Goal: Task Accomplishment & Management: Manage account settings

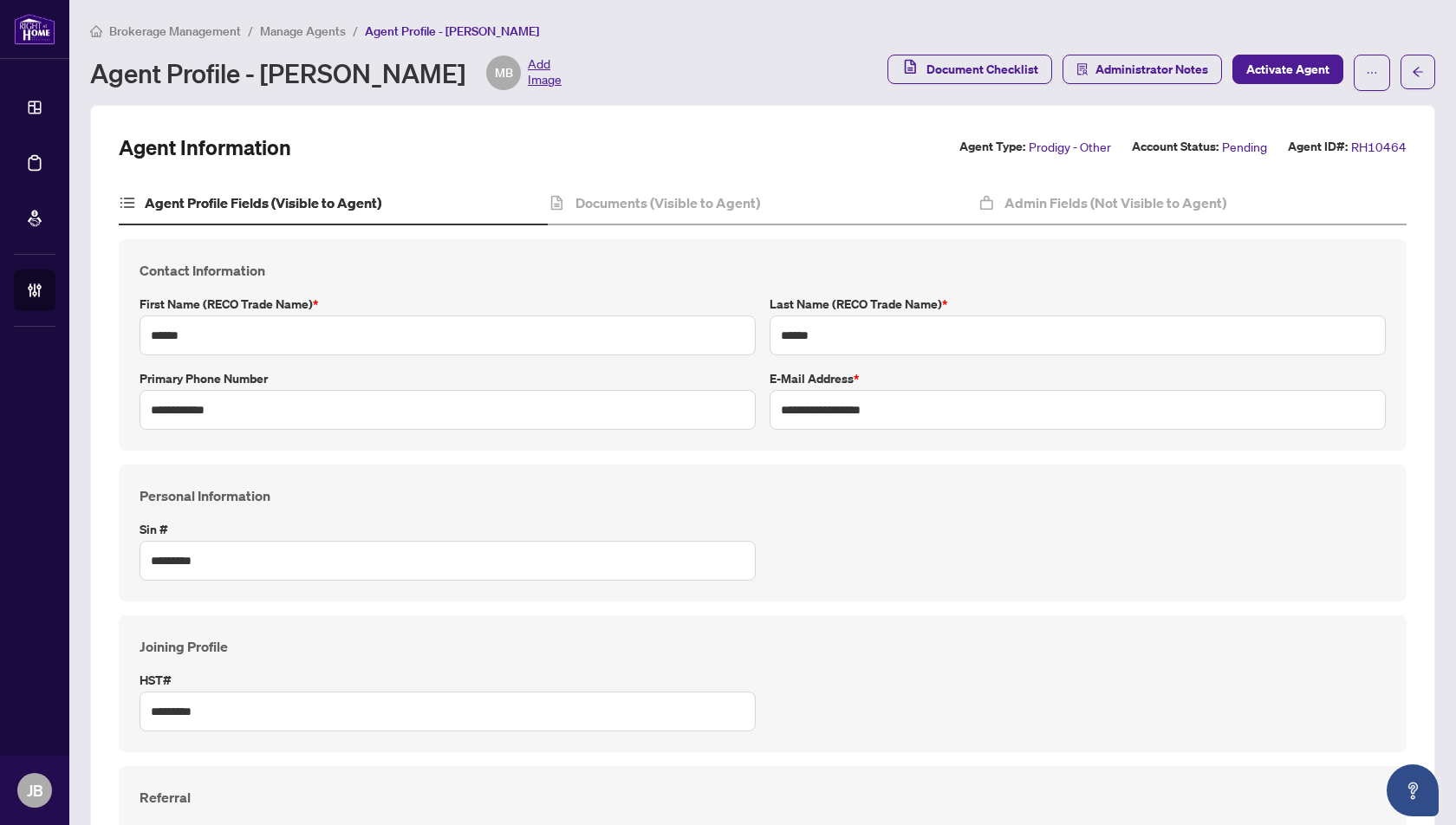
click at [288, 31] on span "Manage Agents" at bounding box center [302, 31] width 86 height 16
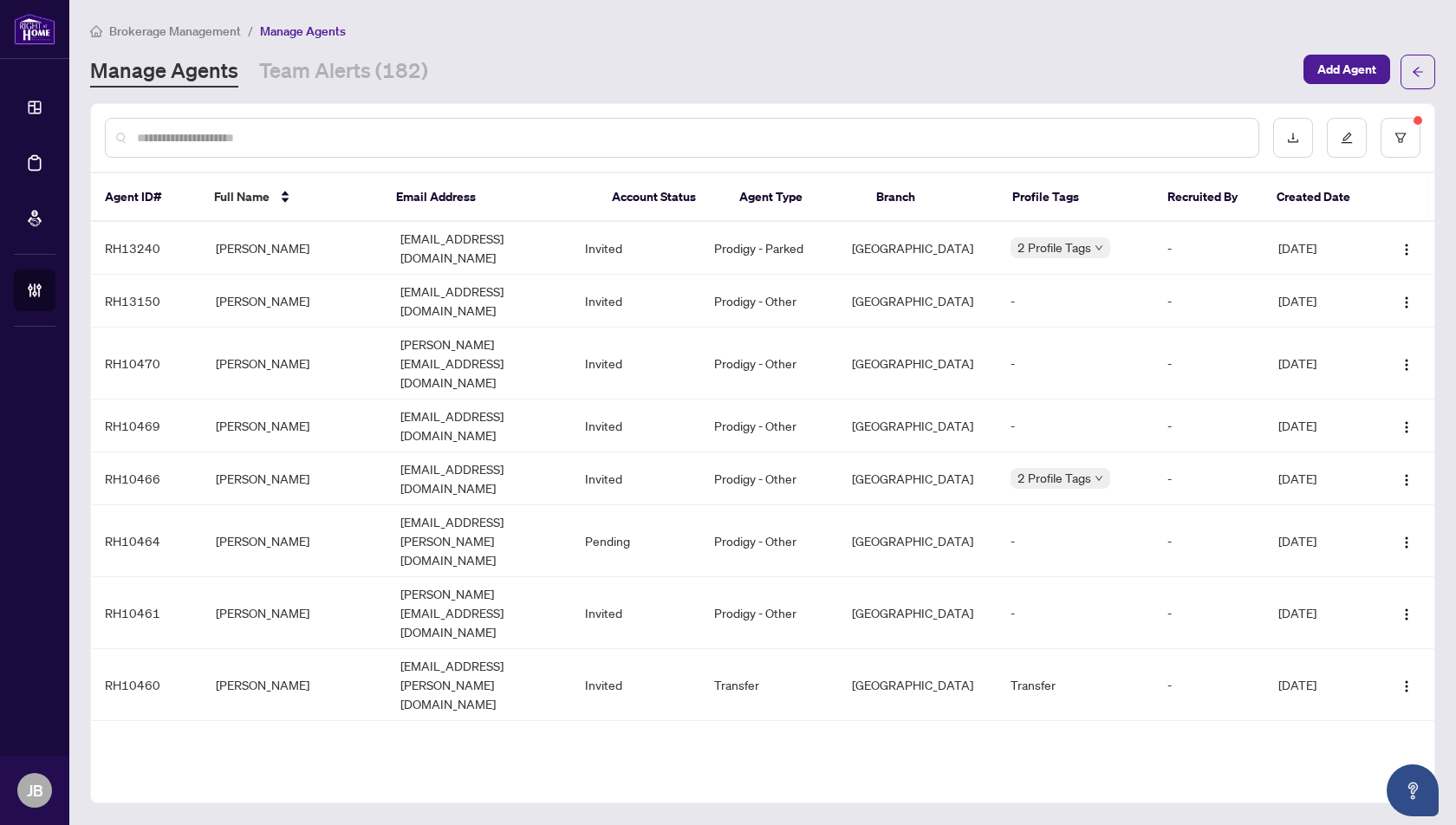
click at [184, 139] on input "text" at bounding box center [690, 138] width 1108 height 20
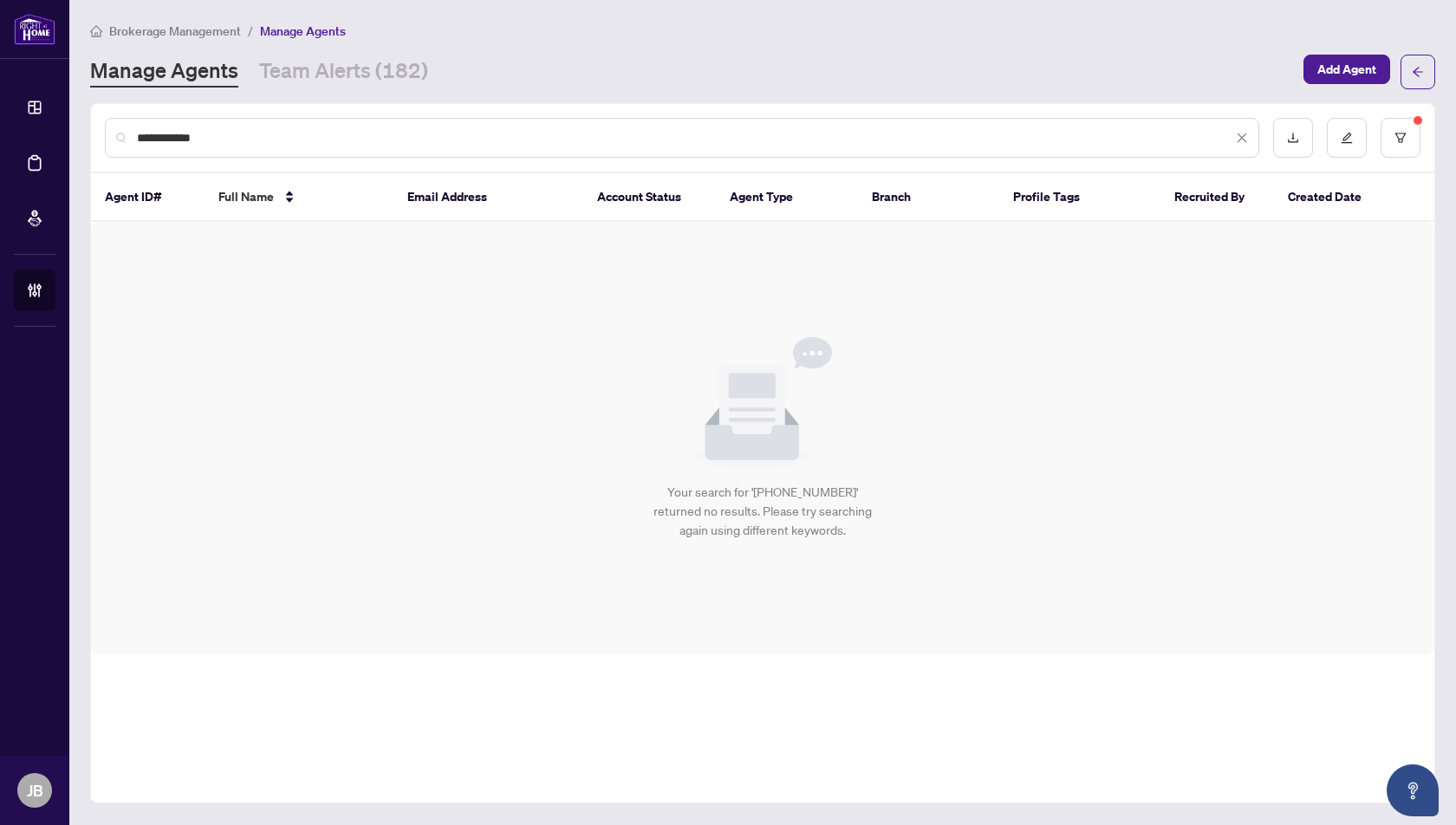
type input "**********"
click at [223, 140] on input "**********" at bounding box center [684, 138] width 1095 height 20
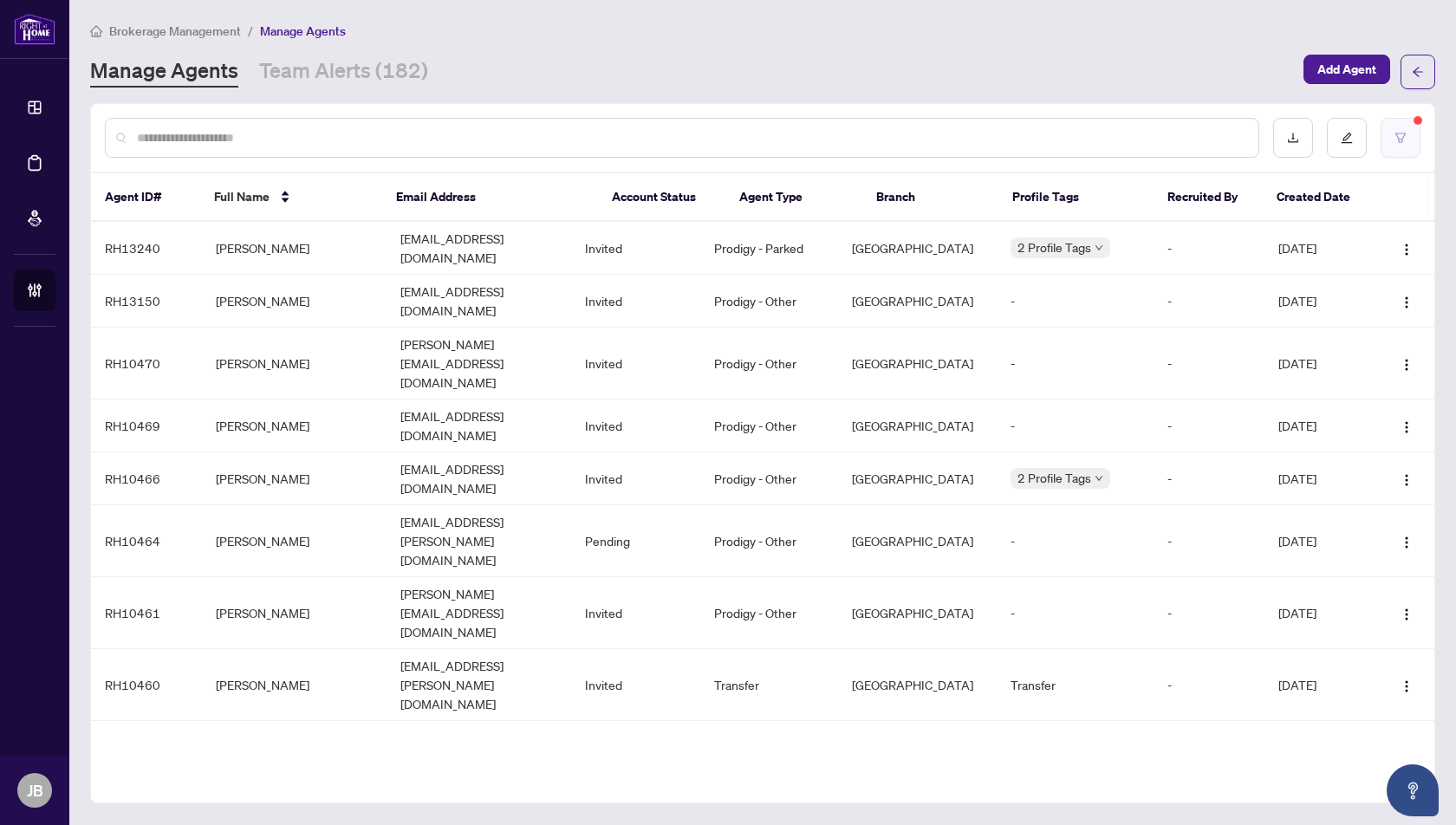
click at [1408, 135] on button "button" at bounding box center [1400, 138] width 40 height 40
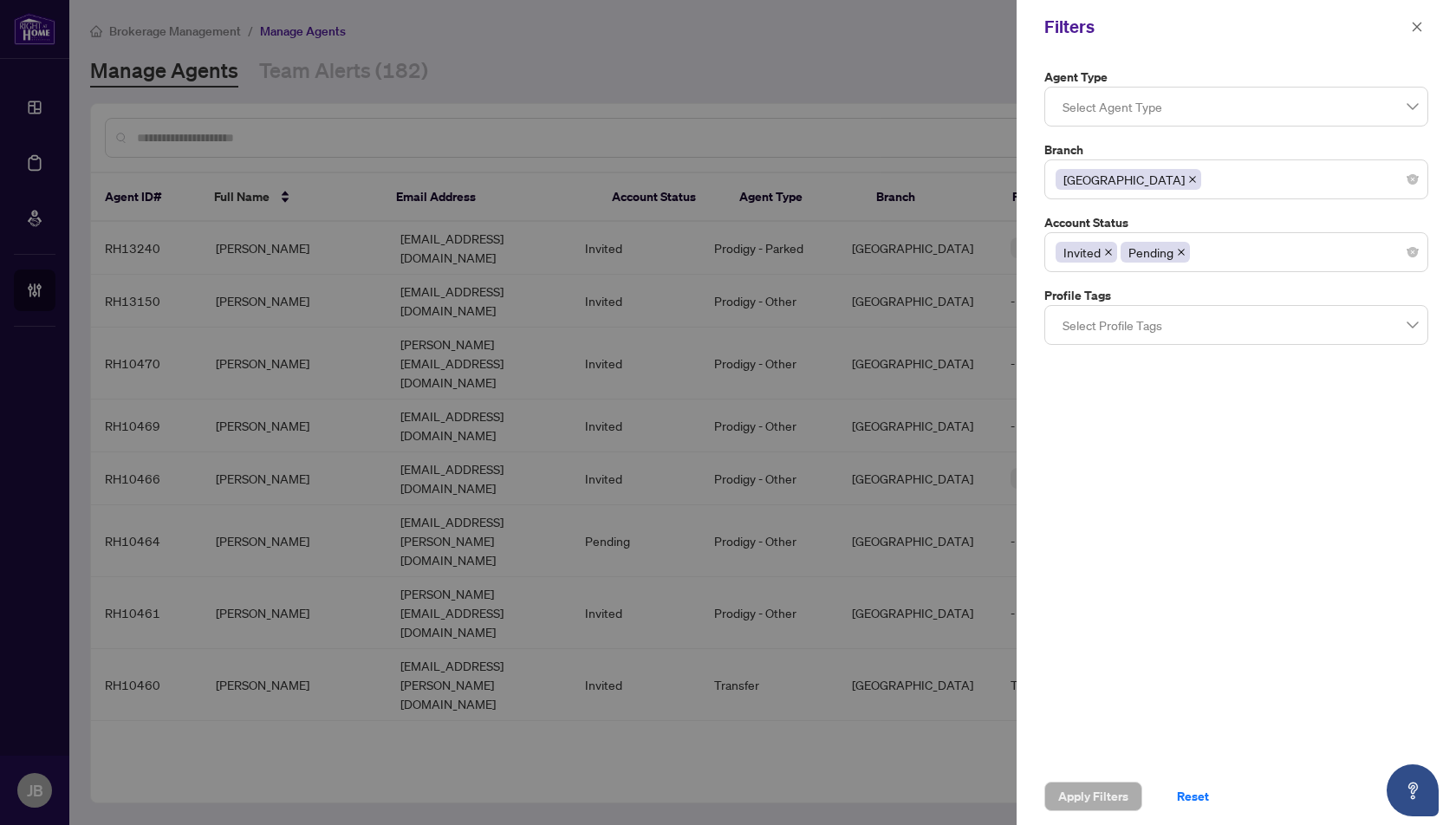
click at [1188, 175] on icon "close" at bounding box center [1193, 179] width 9 height 9
click at [1115, 176] on div at bounding box center [1236, 179] width 362 height 31
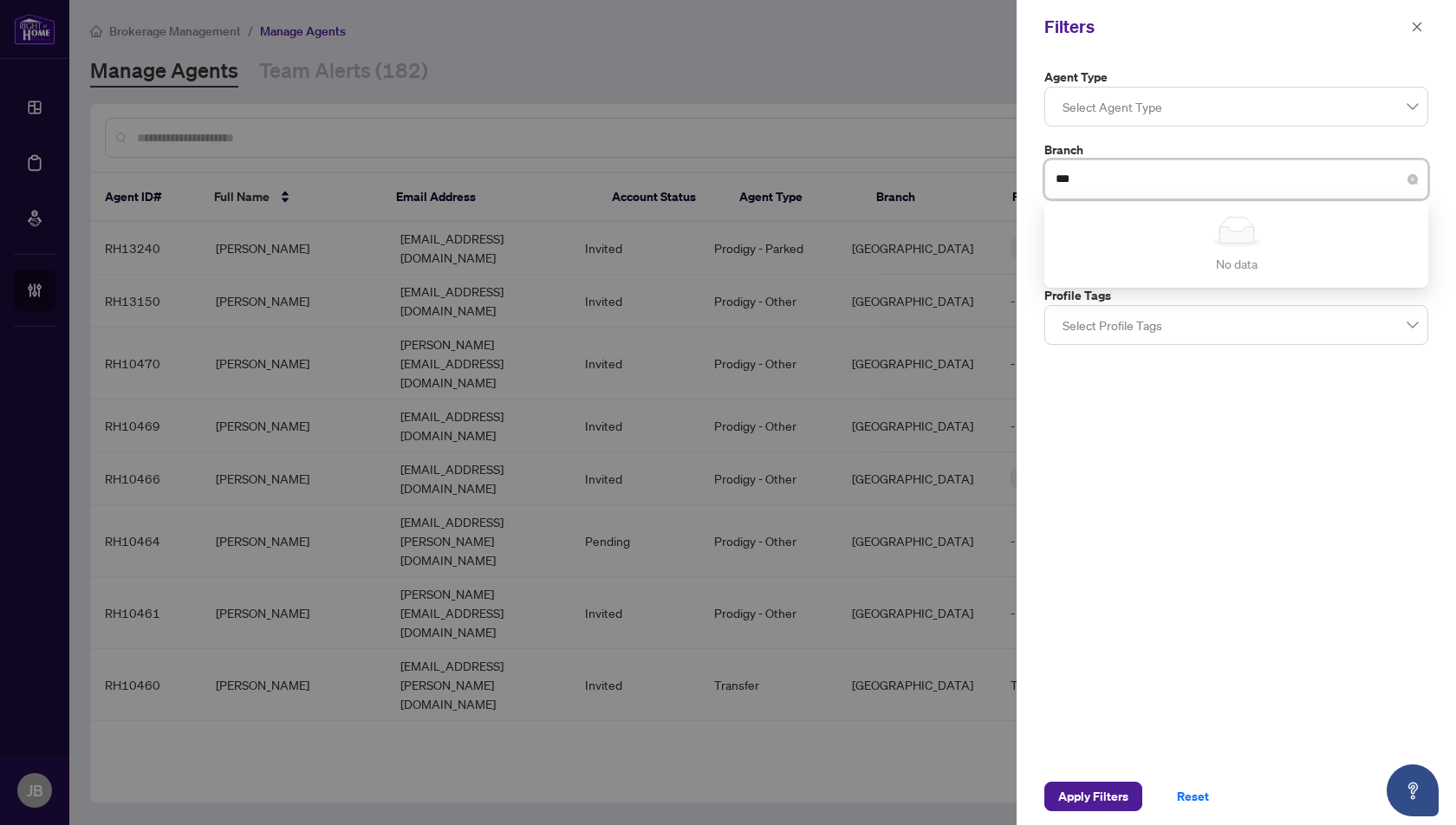
type input "**"
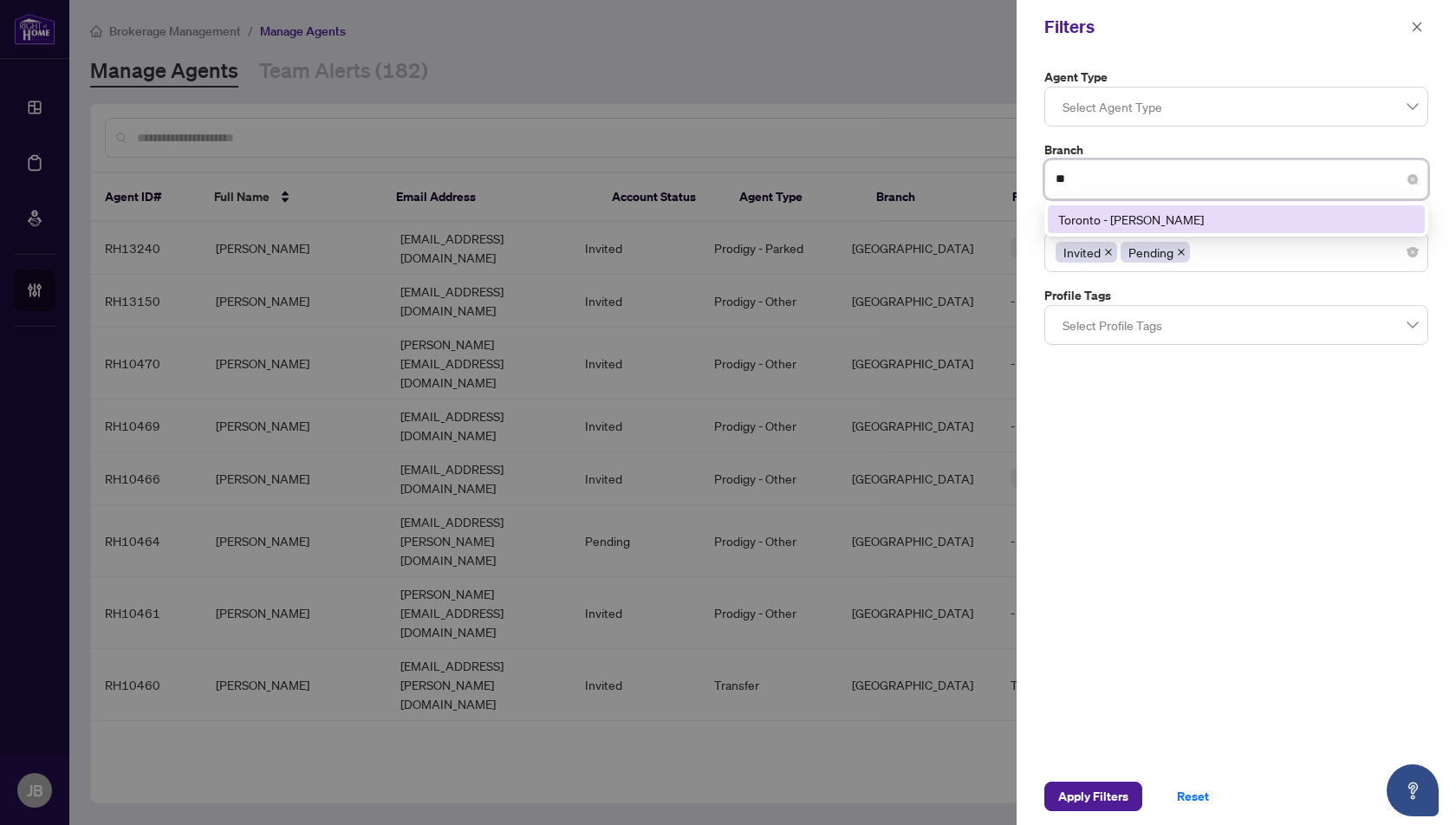
click at [1142, 224] on div "Toronto - Don Mills" at bounding box center [1236, 220] width 356 height 20
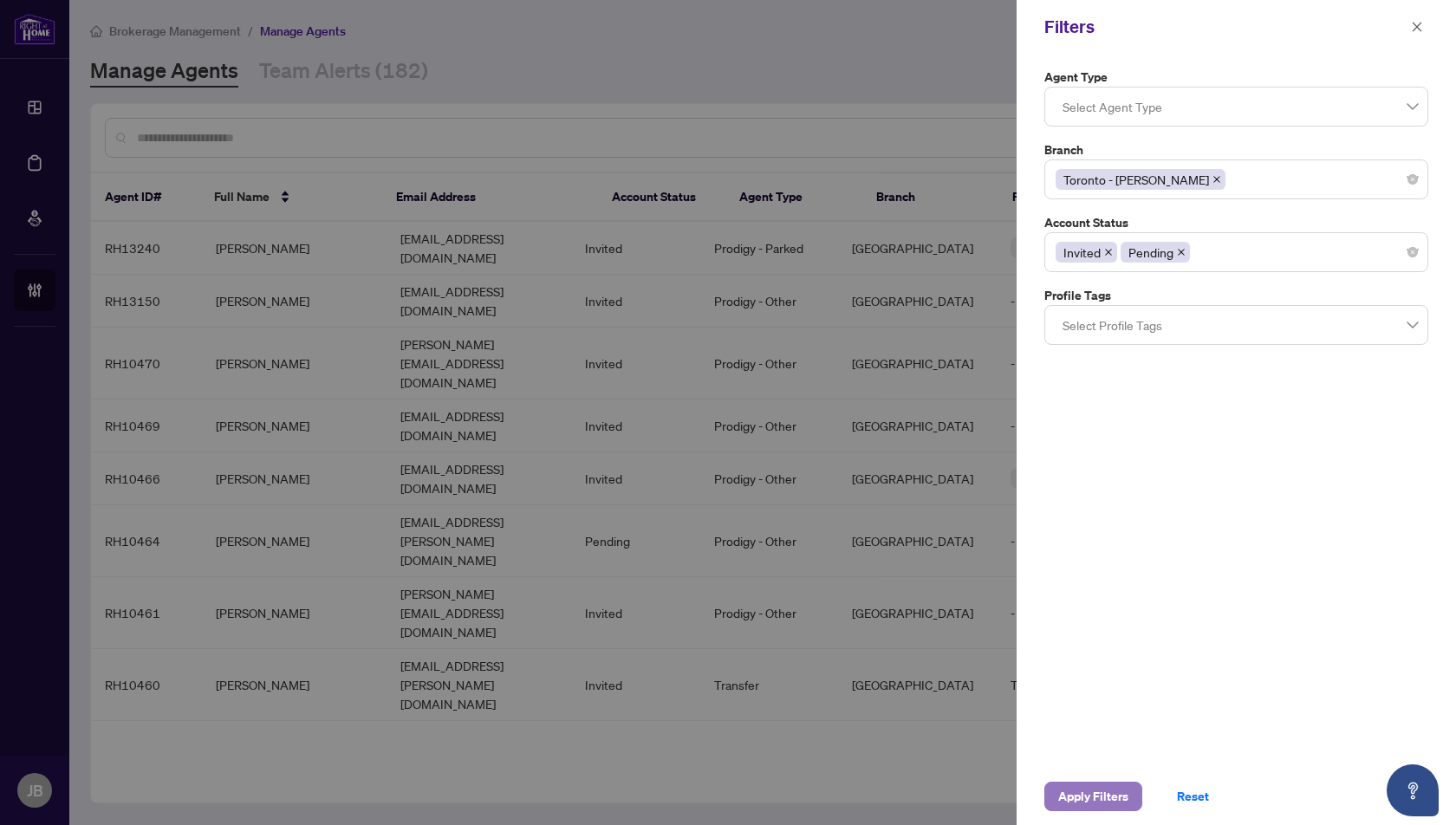
click at [1084, 795] on span "Apply Filters" at bounding box center [1092, 797] width 70 height 28
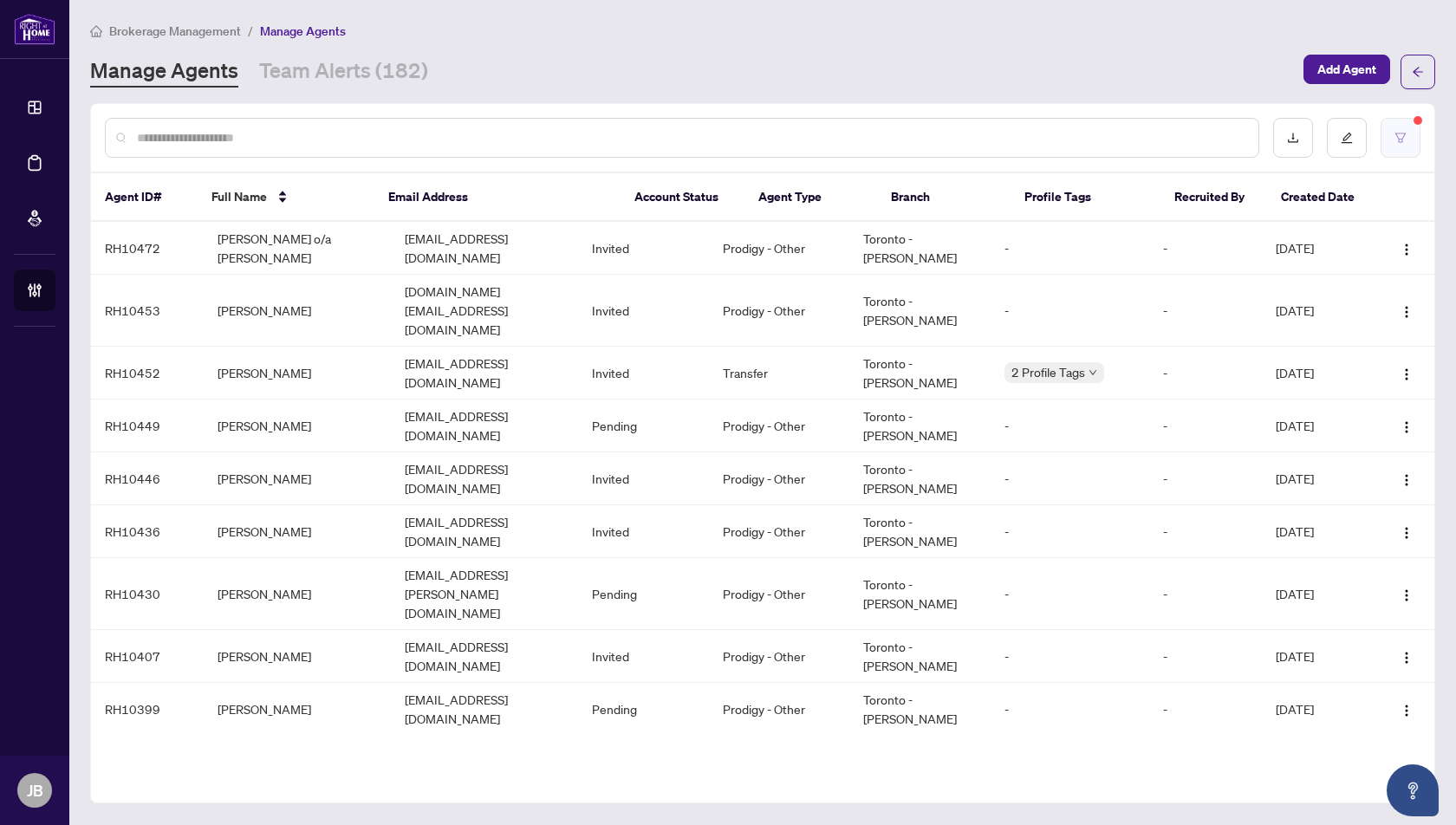
click at [1404, 138] on icon "filter" at bounding box center [1401, 138] width 12 height 12
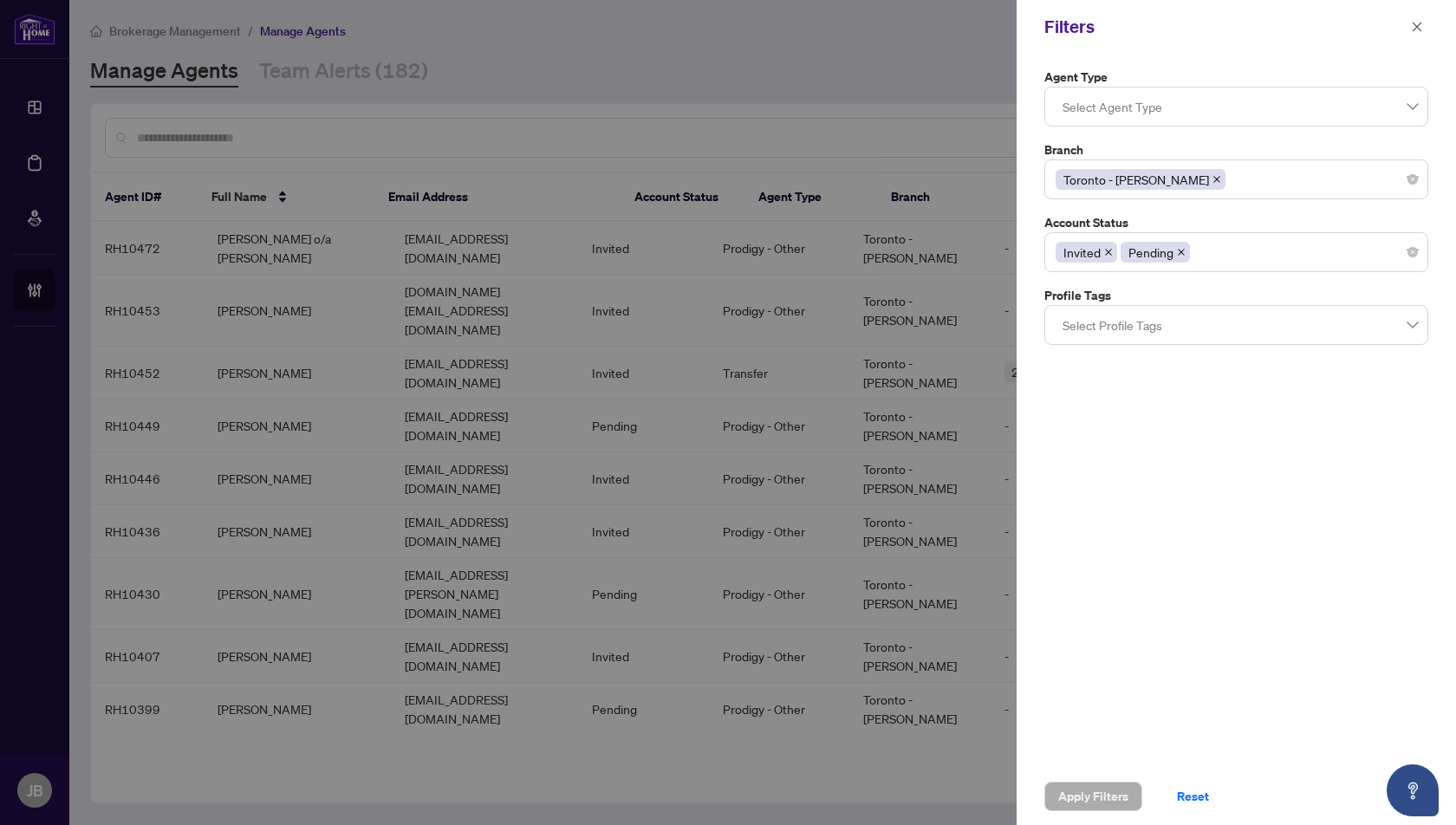
click at [1212, 178] on icon "close" at bounding box center [1217, 179] width 9 height 9
click at [1135, 179] on div at bounding box center [1236, 179] width 362 height 31
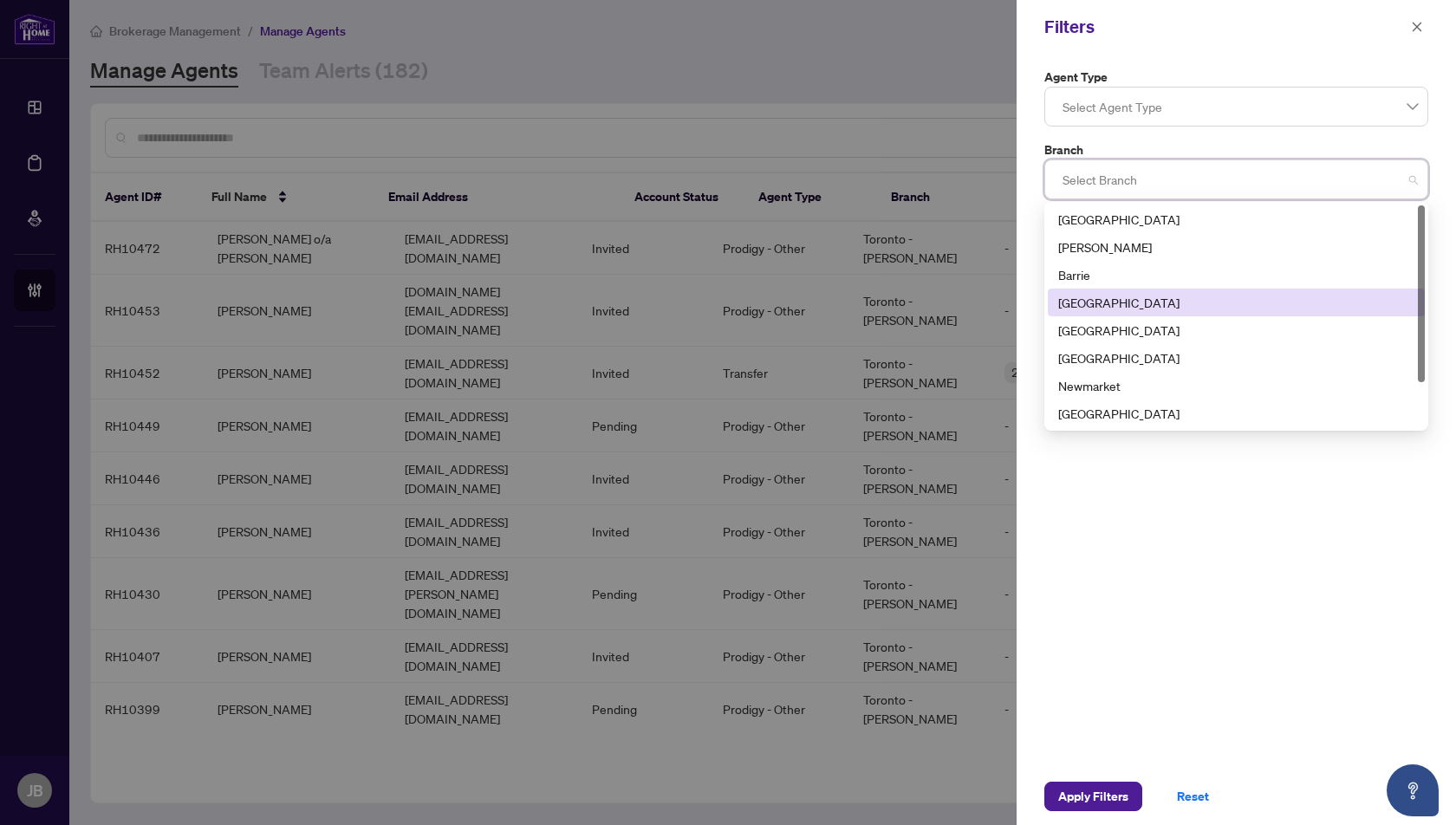
click at [1099, 305] on div "Burlington" at bounding box center [1236, 302] width 356 height 20
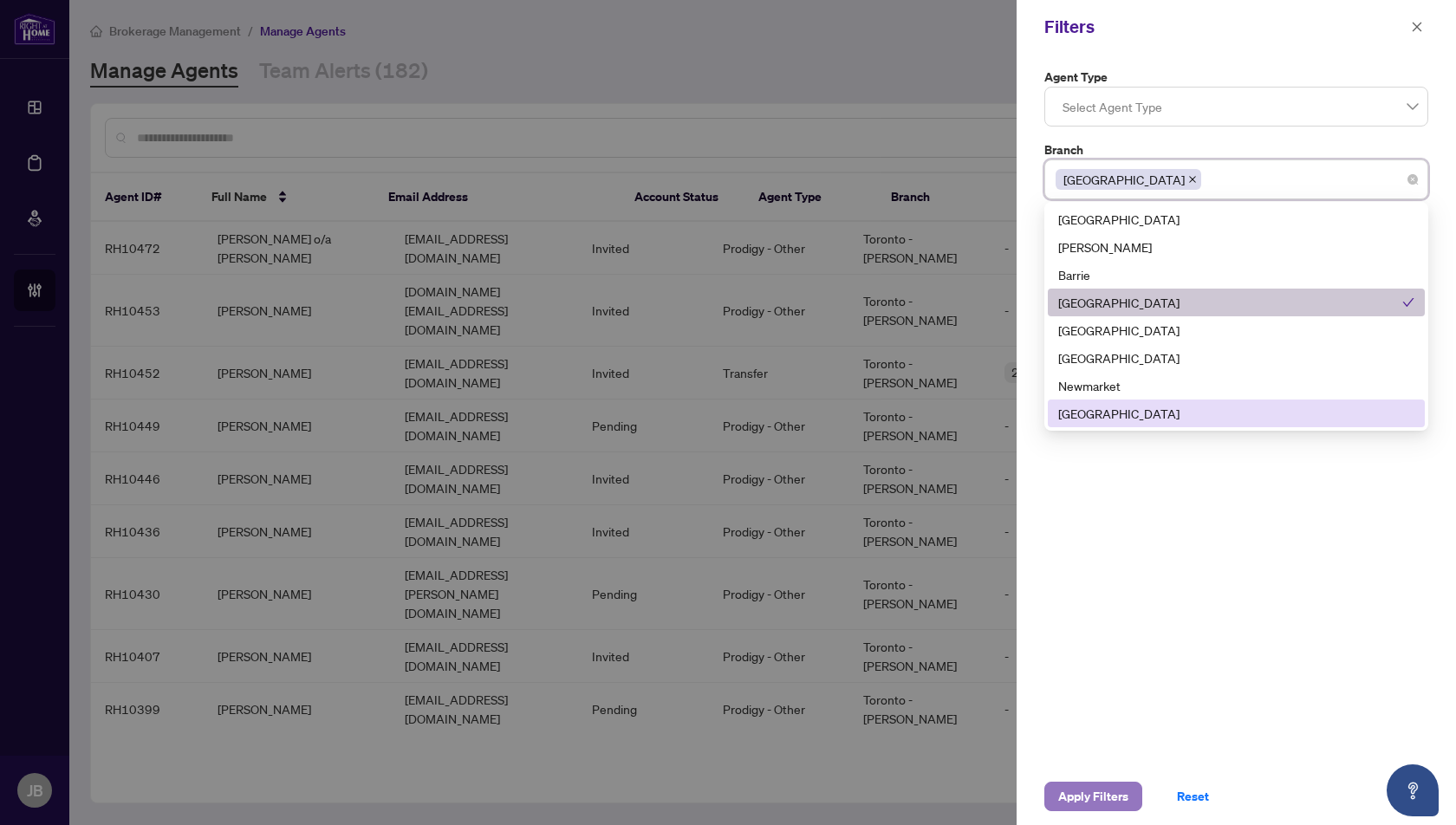
click at [1096, 792] on span "Apply Filters" at bounding box center [1092, 797] width 70 height 28
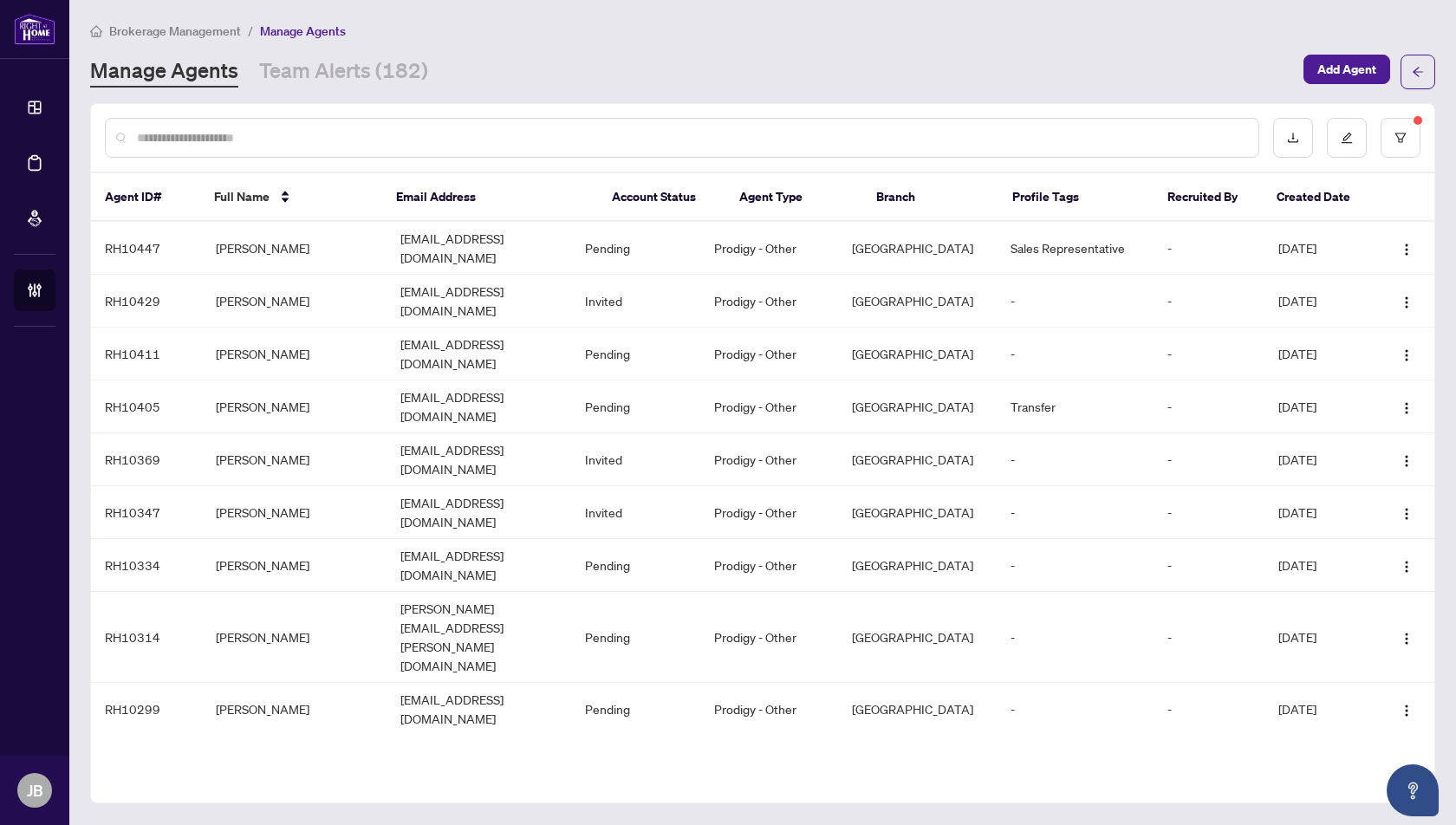
click at [143, 130] on input "text" at bounding box center [690, 138] width 1108 height 20
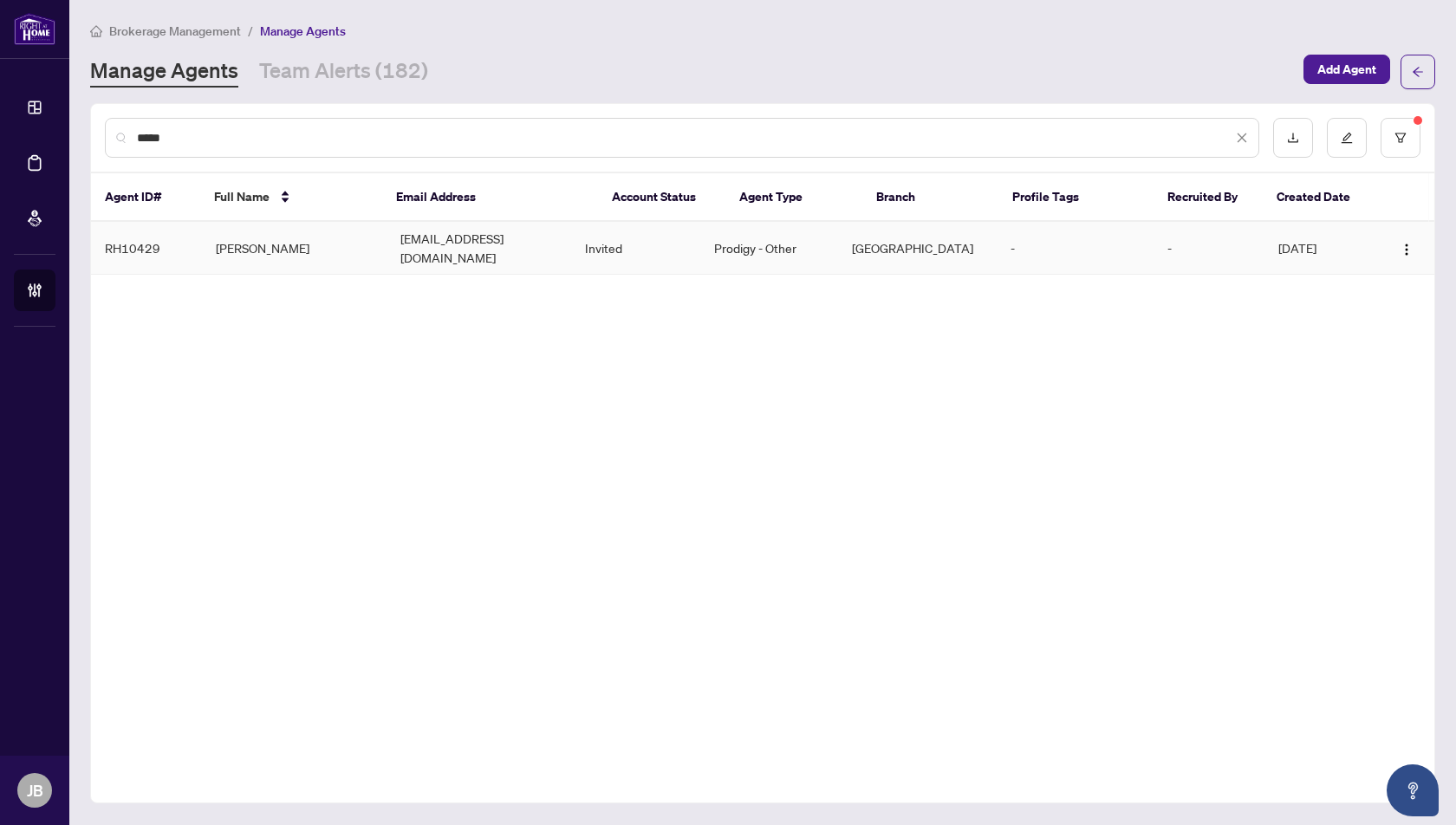
type input "*****"
click at [457, 245] on td "mohammaduddin15@gmail.com" at bounding box center [479, 248] width 184 height 53
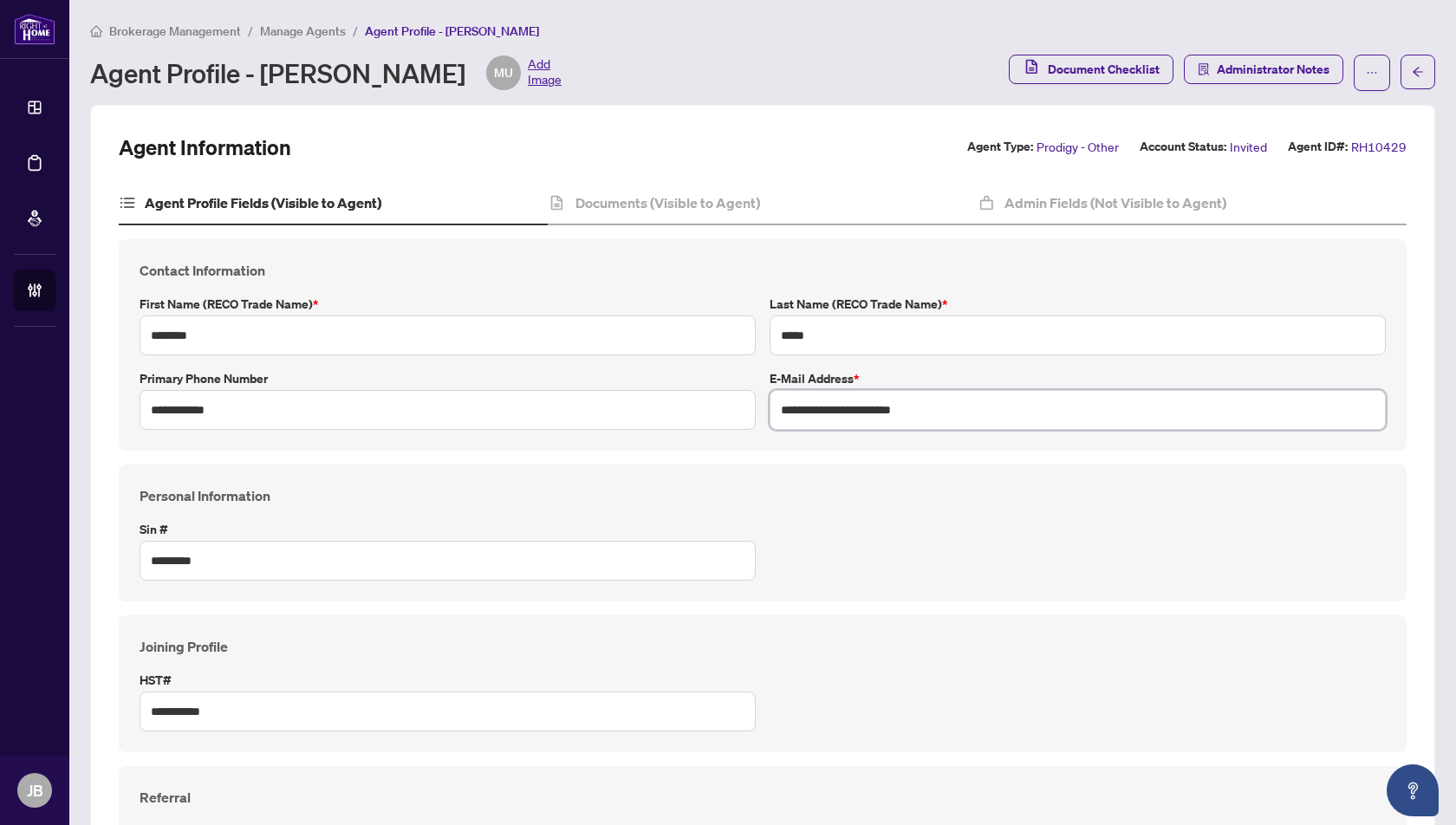
click at [965, 411] on input "**********" at bounding box center [1077, 410] width 616 height 40
click at [301, 28] on span "Manage Agents" at bounding box center [302, 31] width 86 height 16
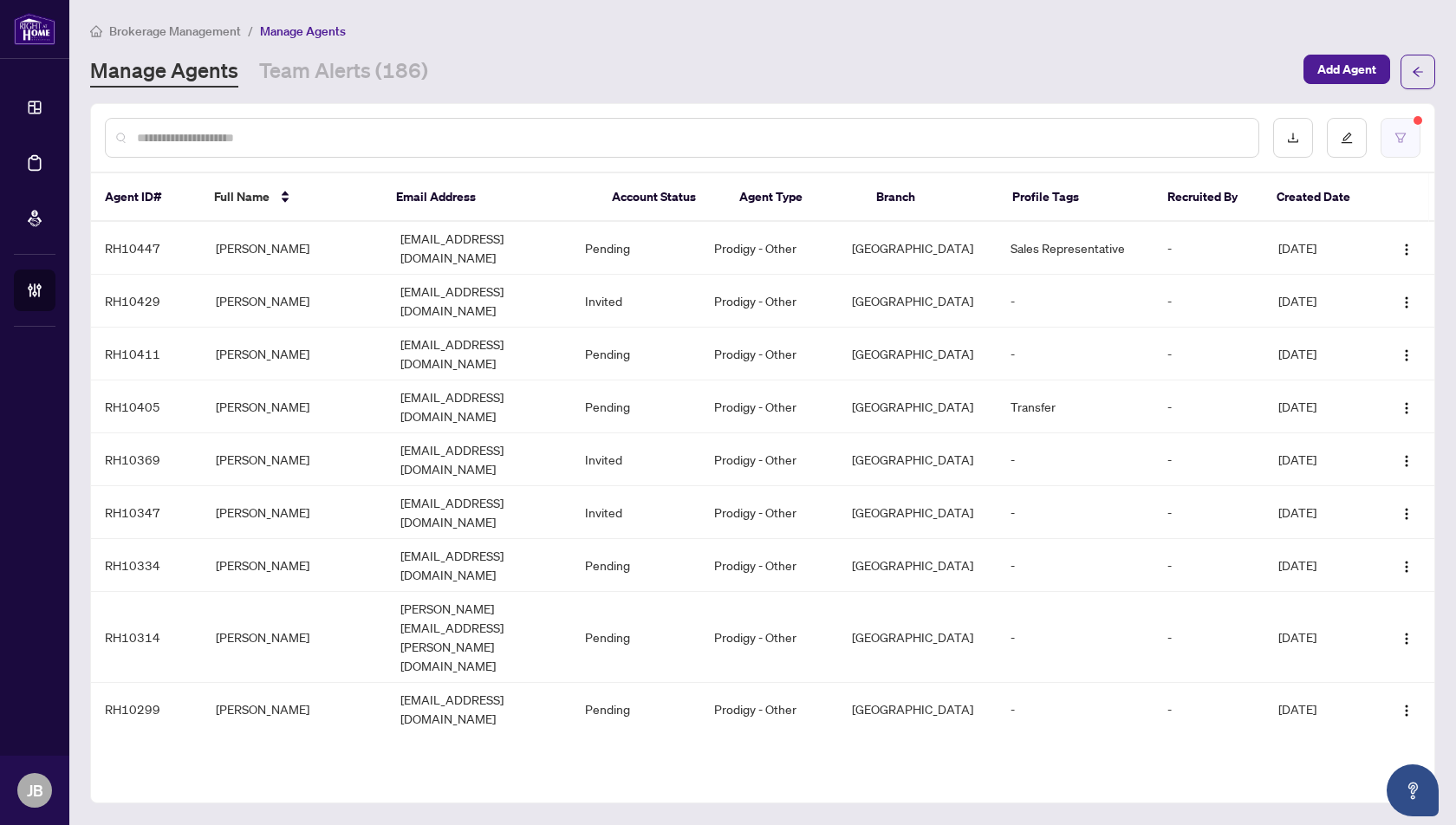
click at [1412, 142] on button "button" at bounding box center [1400, 138] width 40 height 40
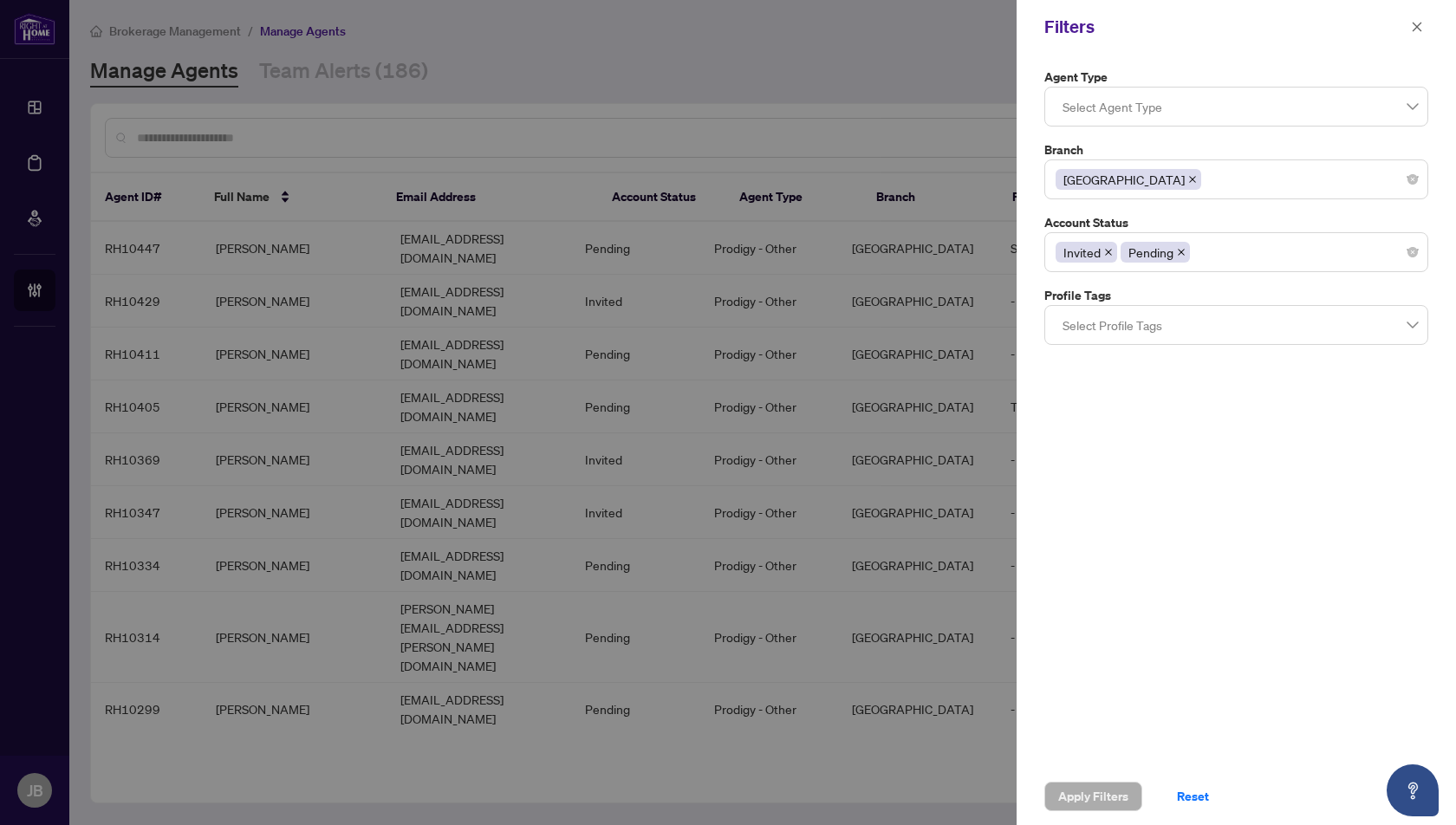
click at [1188, 177] on icon "close" at bounding box center [1193, 179] width 9 height 9
click at [1077, 186] on div at bounding box center [1236, 179] width 362 height 31
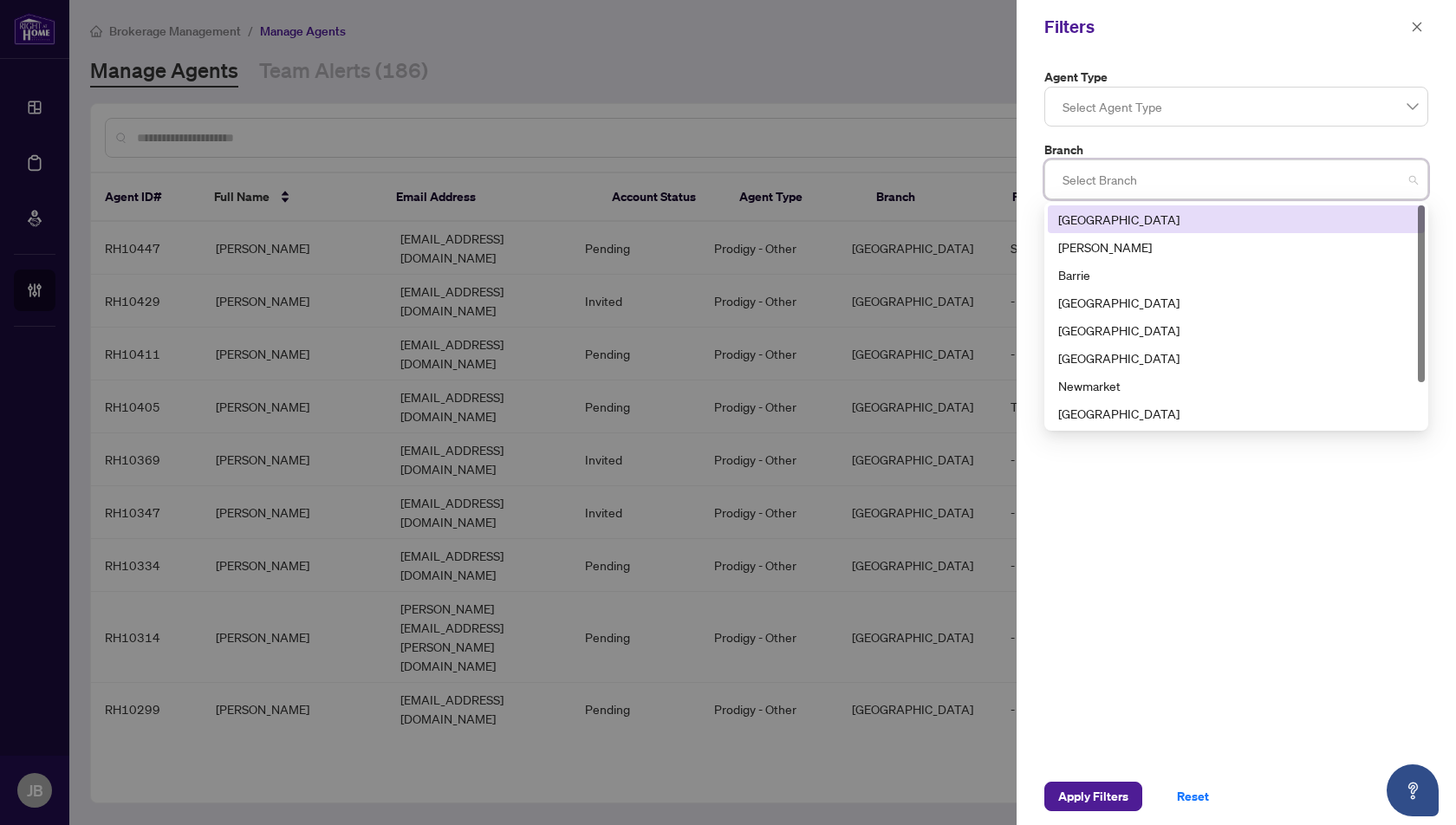
type input "*"
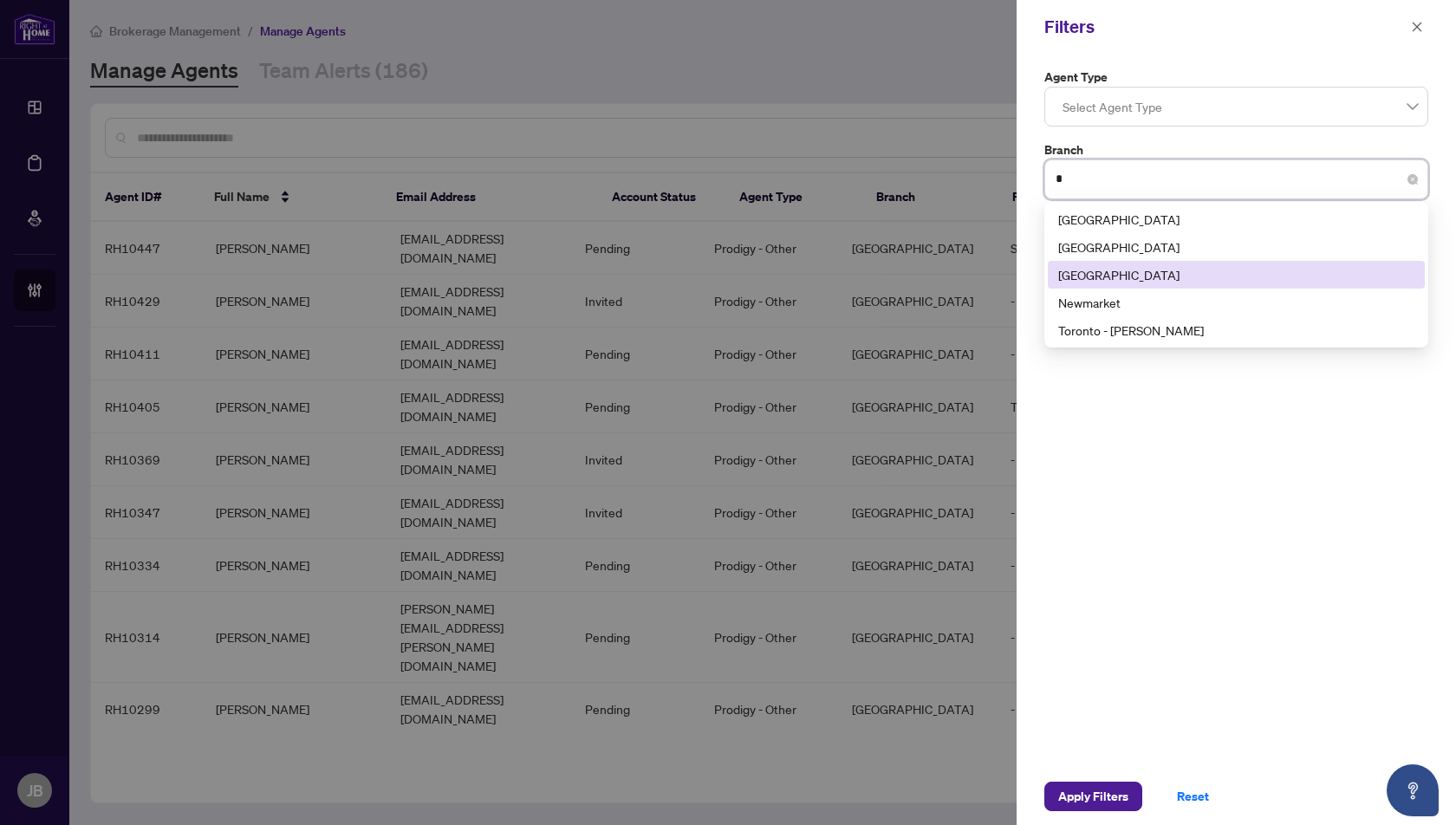
click at [1070, 279] on div "[GEOGRAPHIC_DATA]" at bounding box center [1236, 275] width 356 height 20
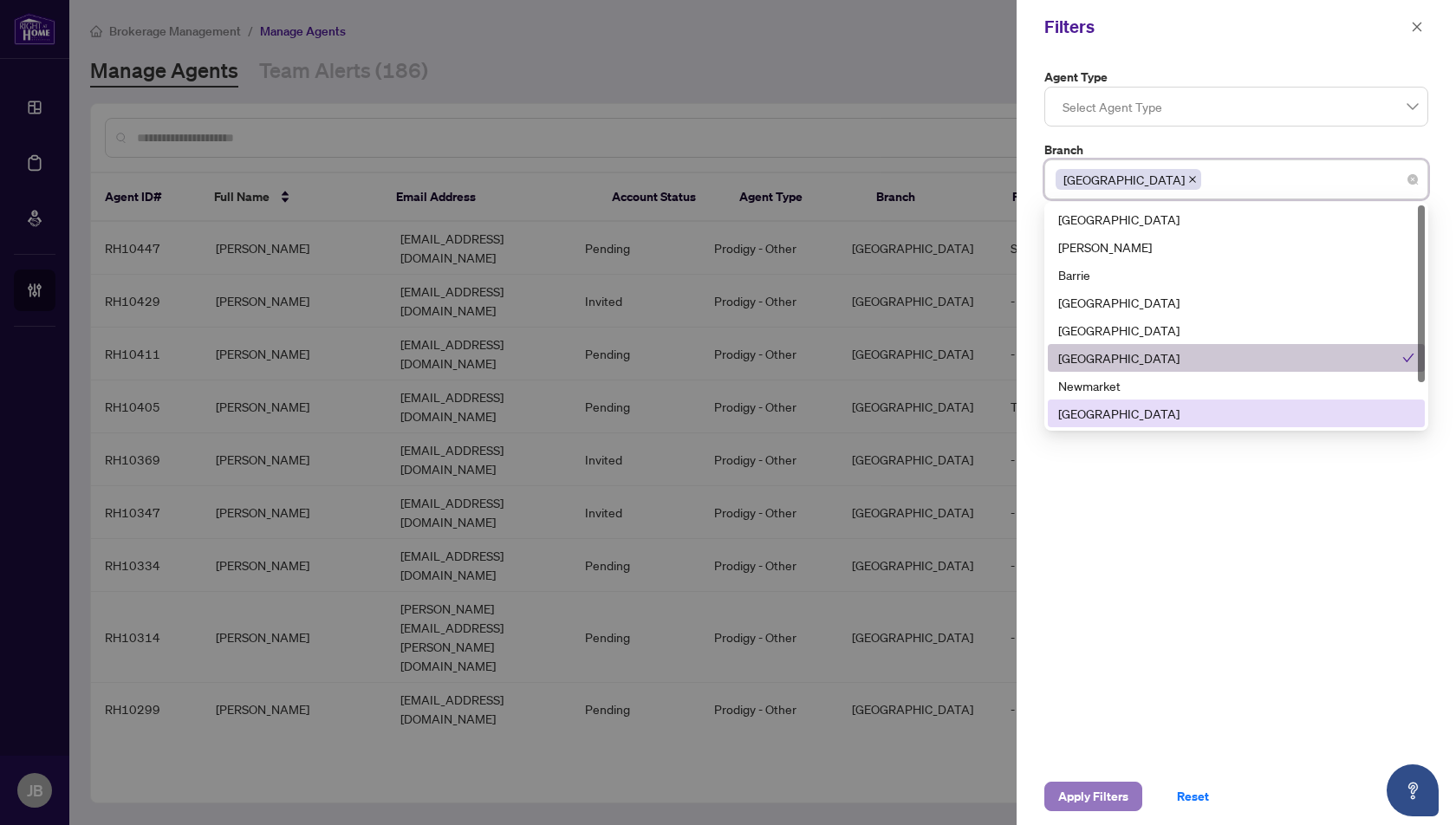
click at [1085, 801] on span "Apply Filters" at bounding box center [1092, 797] width 70 height 28
